Goal: Transaction & Acquisition: Purchase product/service

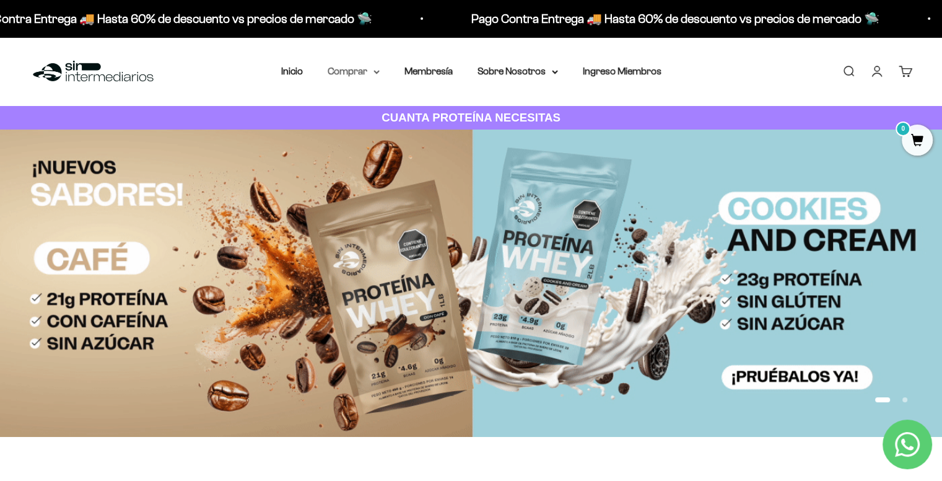
click at [359, 70] on summary "Comprar" at bounding box center [354, 71] width 52 height 16
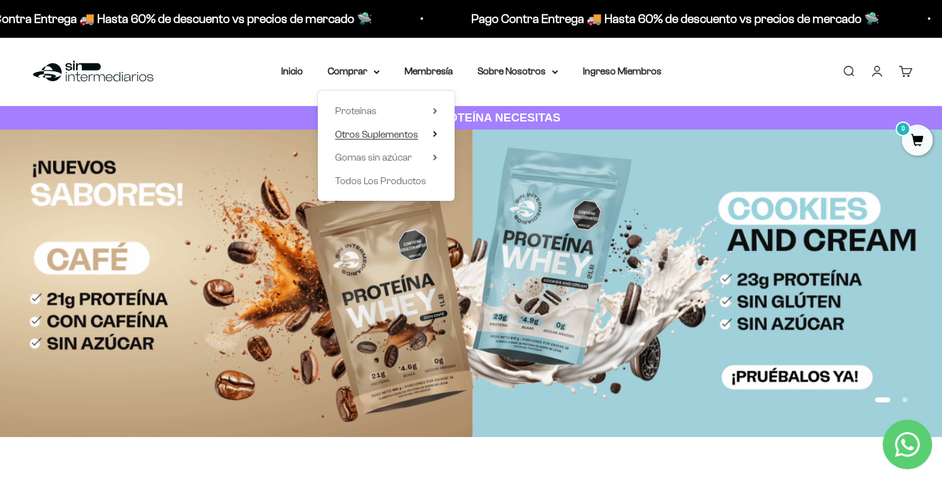
click at [372, 134] on span "Otros Suplementos" at bounding box center [376, 134] width 83 height 11
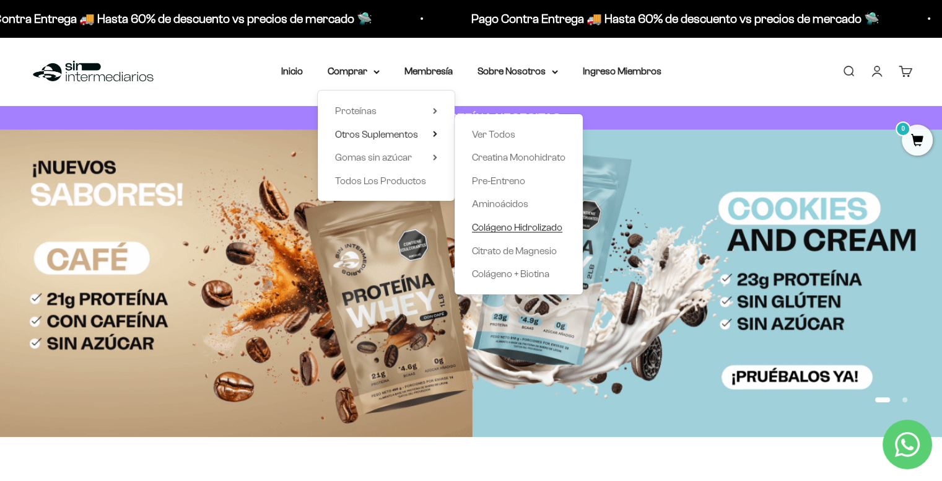
click at [523, 229] on span "Colágeno Hidrolizado" at bounding box center [517, 227] width 90 height 11
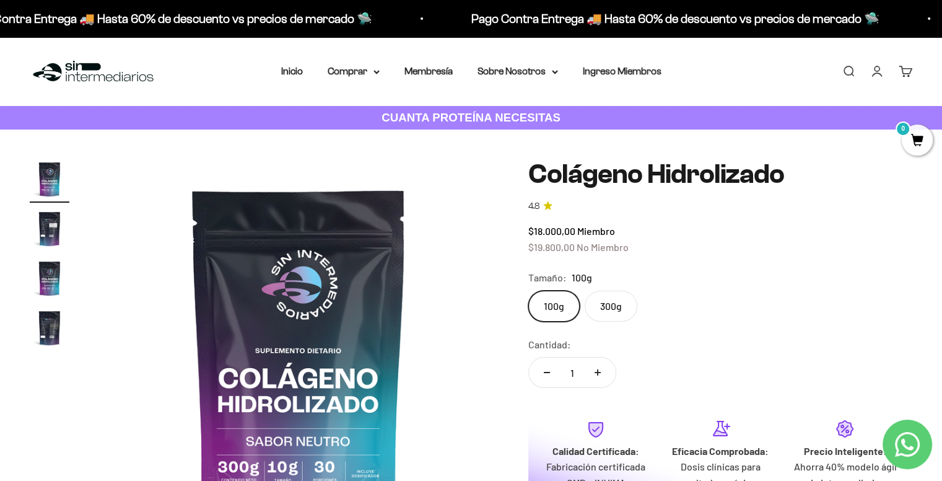
click at [612, 308] on label "300g" at bounding box center [611, 306] width 53 height 31
click at [529, 291] on input "300g" at bounding box center [528, 290] width 1 height 1
click at [592, 228] on div "Zoom Ir al artículo 1 Ir al artículo 2 Ir al artículo 3 Ir al artículo 4 Coláge…" at bounding box center [471, 361] width 883 height 405
click at [620, 234] on div "$45.000,00 Miembro $49.500,00 No Miembro" at bounding box center [721, 239] width 384 height 32
